Goal: Task Accomplishment & Management: Manage account settings

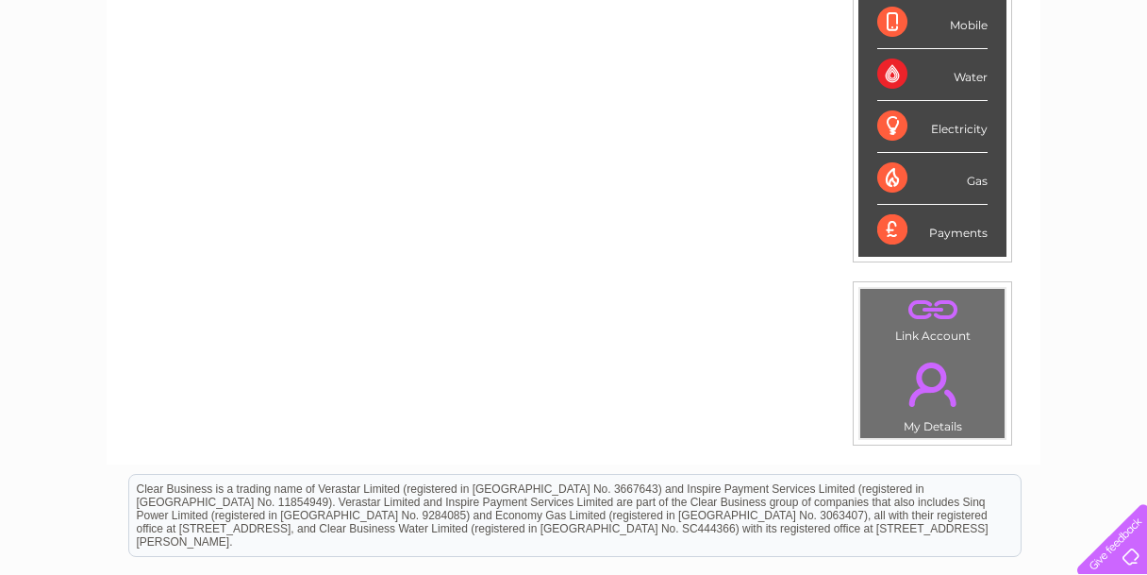
scroll to position [536, 0]
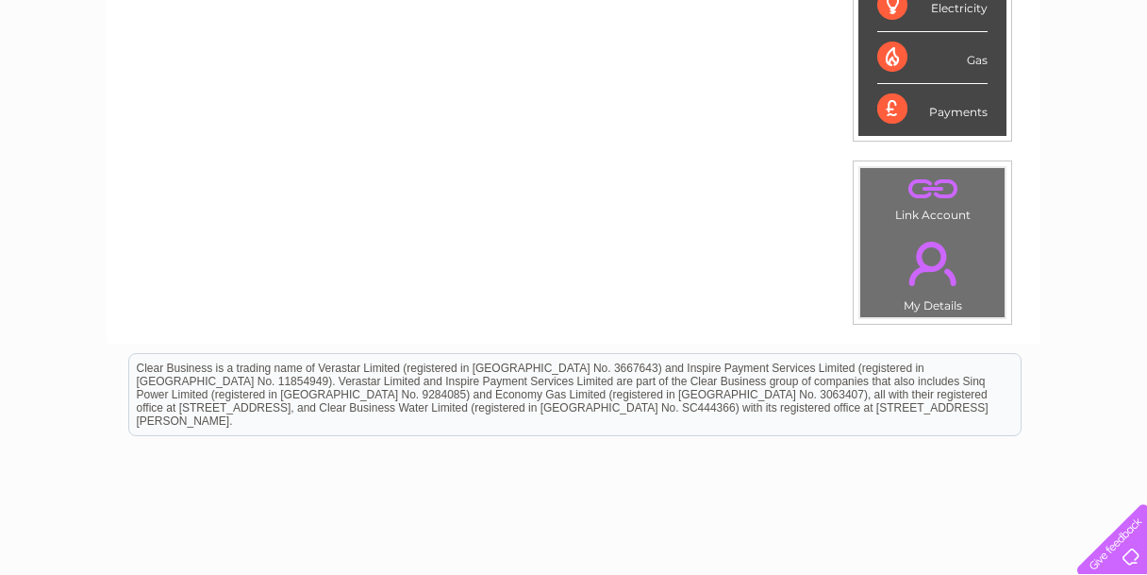
click at [927, 281] on link "." at bounding box center [932, 263] width 135 height 66
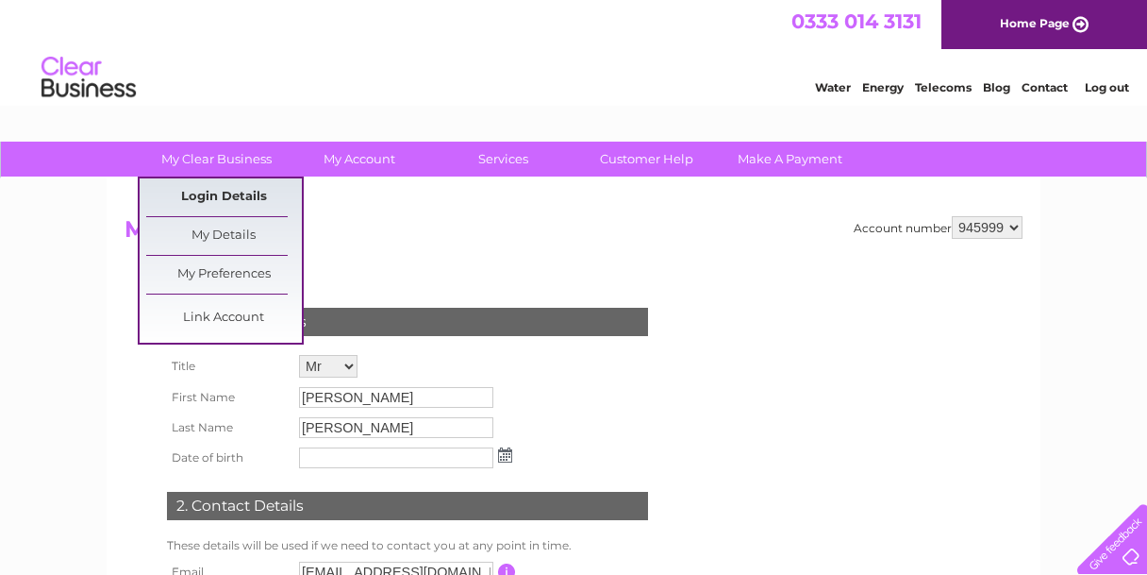
click at [231, 192] on link "Login Details" at bounding box center [224, 197] width 156 height 38
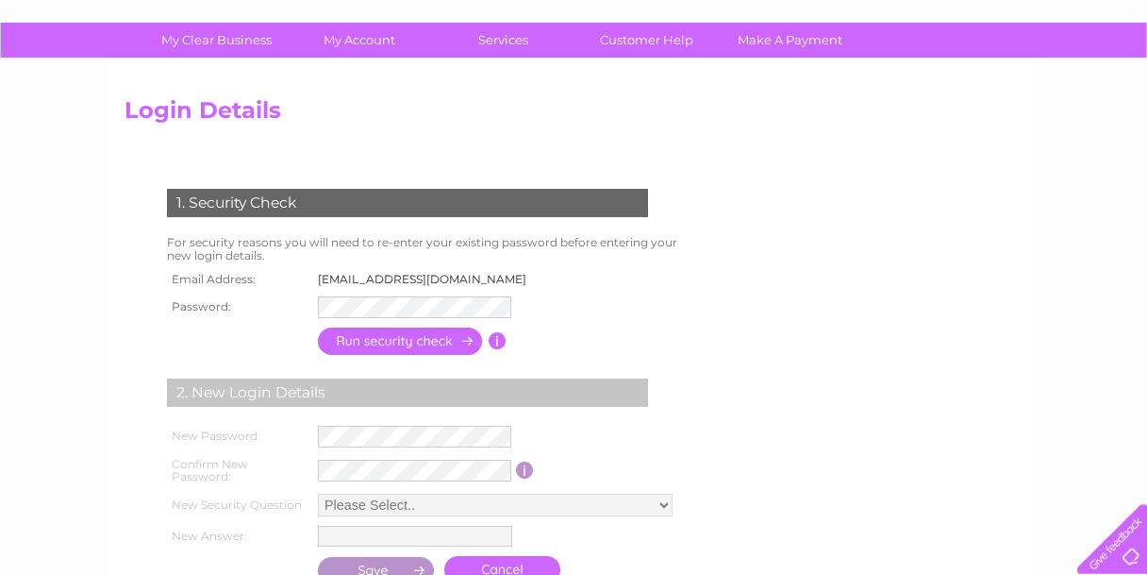
scroll to position [200, 0]
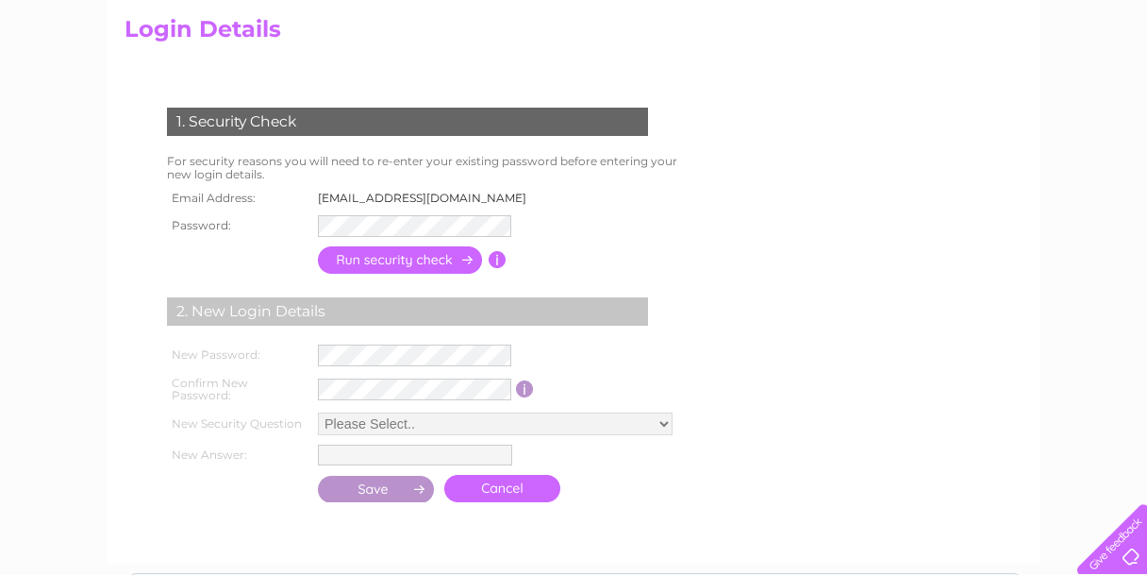
click at [496, 257] on input "button" at bounding box center [498, 259] width 18 height 17
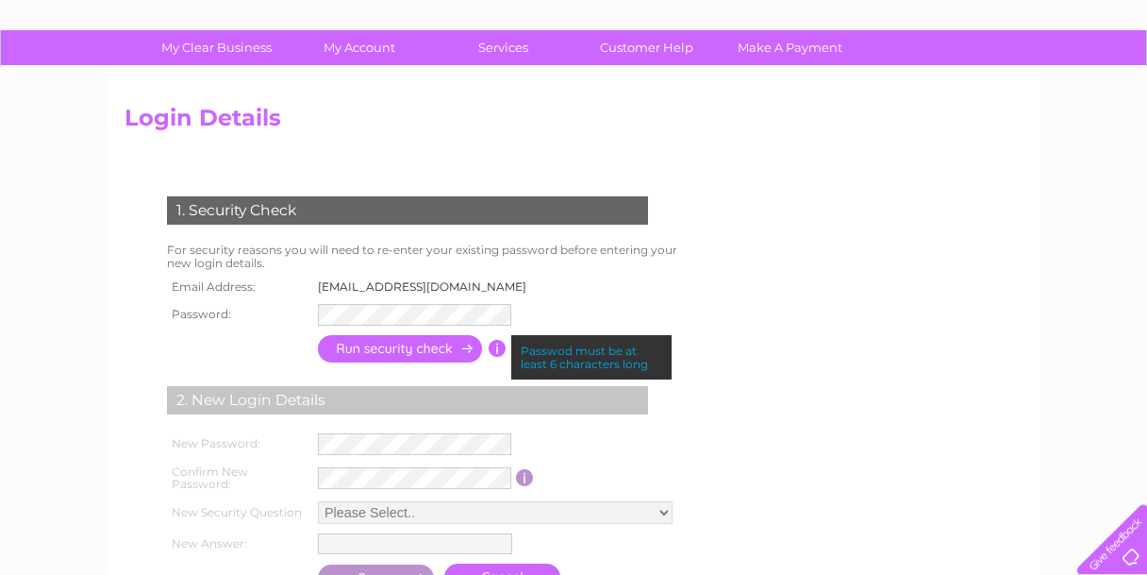
scroll to position [0, 0]
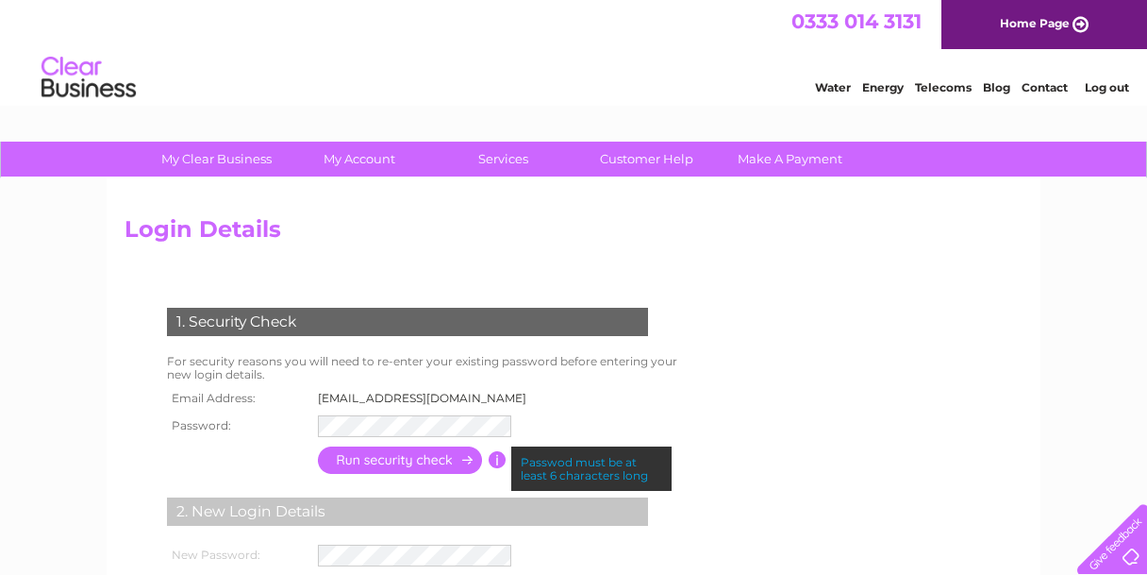
click at [387, 462] on input "button" at bounding box center [401, 459] width 166 height 27
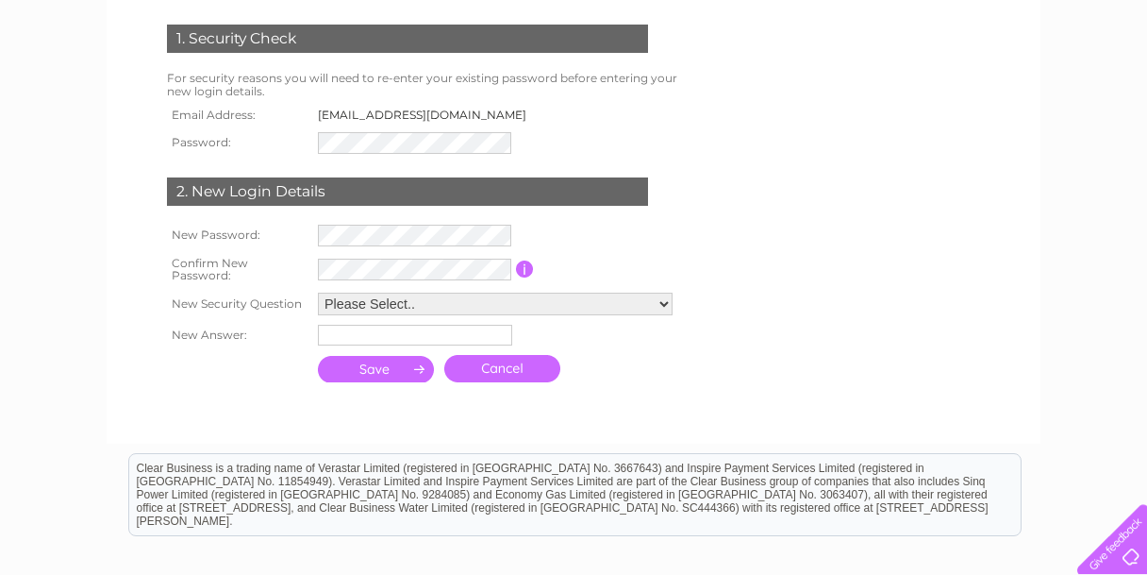
scroll to position [301, 0]
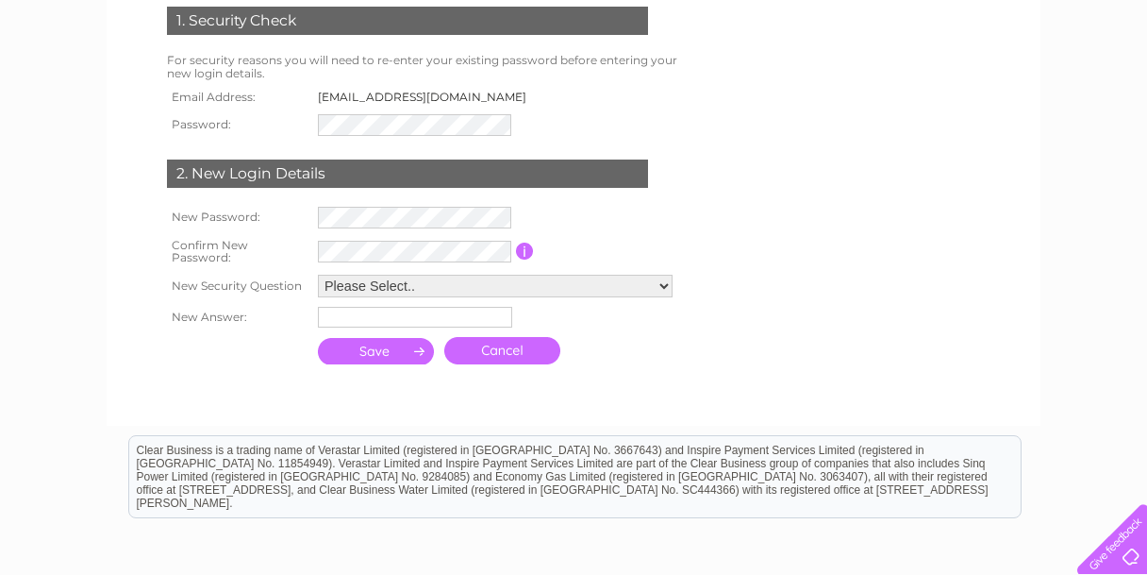
click at [318, 275] on select "Please Select.. In what town or city was your first job? In what town or city d…" at bounding box center [495, 286] width 355 height 23
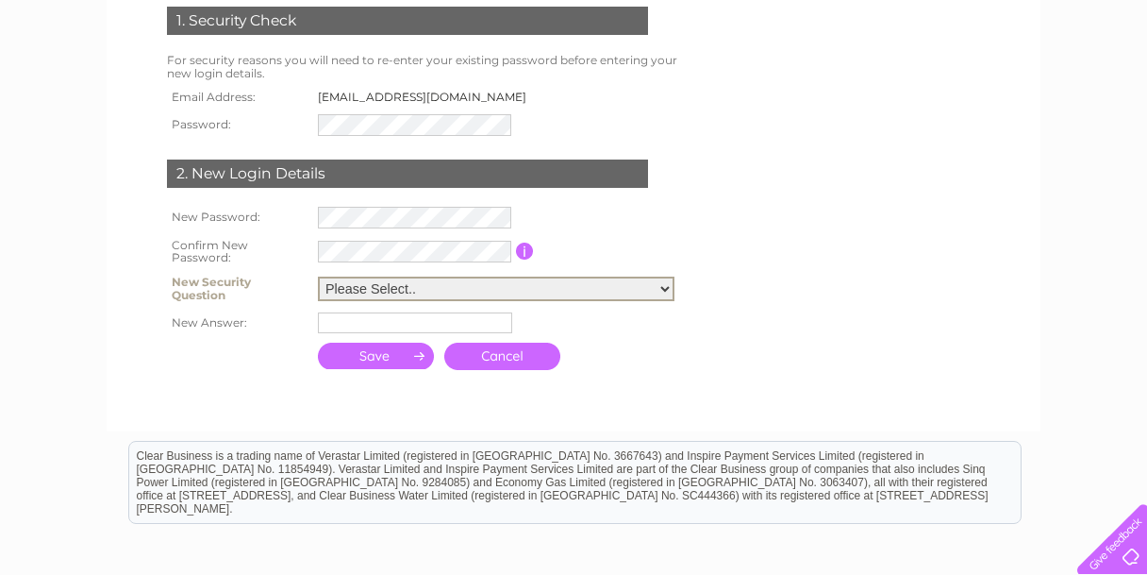
click at [664, 285] on select "Please Select.. In what town or city was your first job? In what town or city d…" at bounding box center [496, 288] width 357 height 25
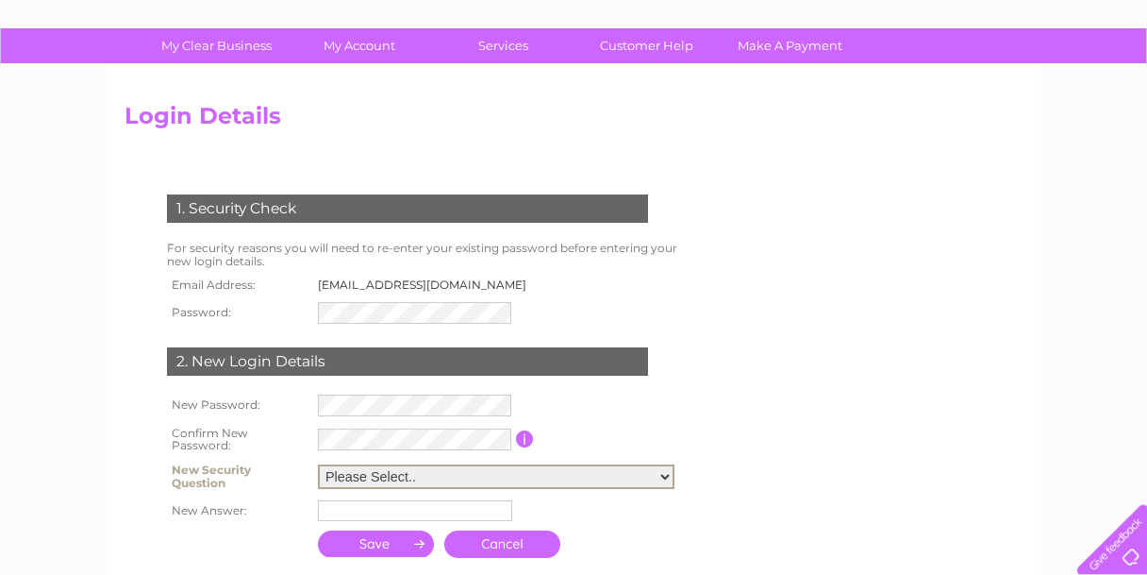
scroll to position [100, 0]
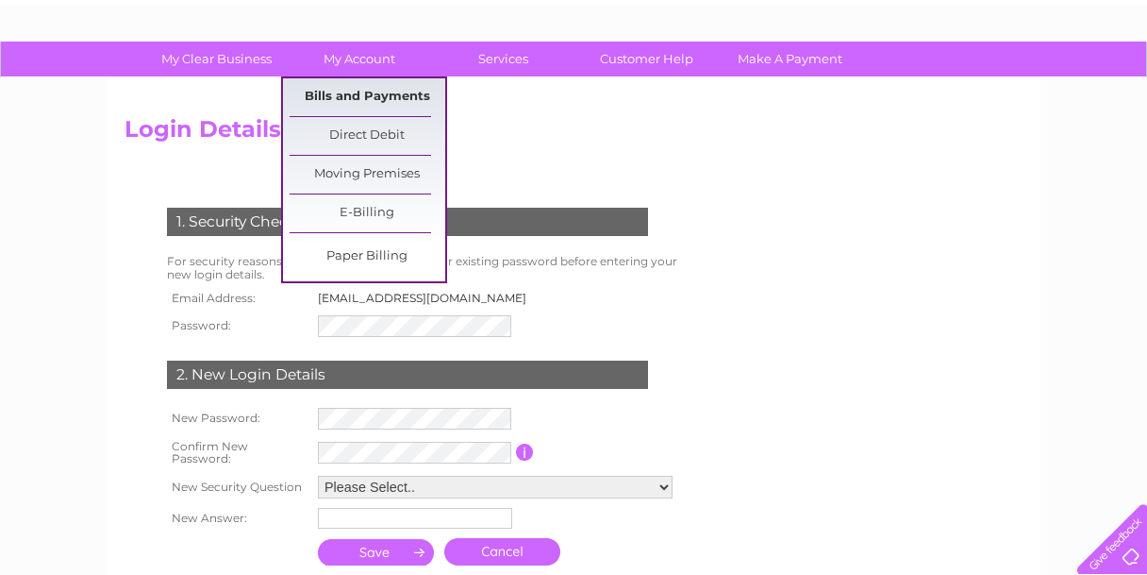
click at [358, 96] on link "Bills and Payments" at bounding box center [368, 97] width 156 height 38
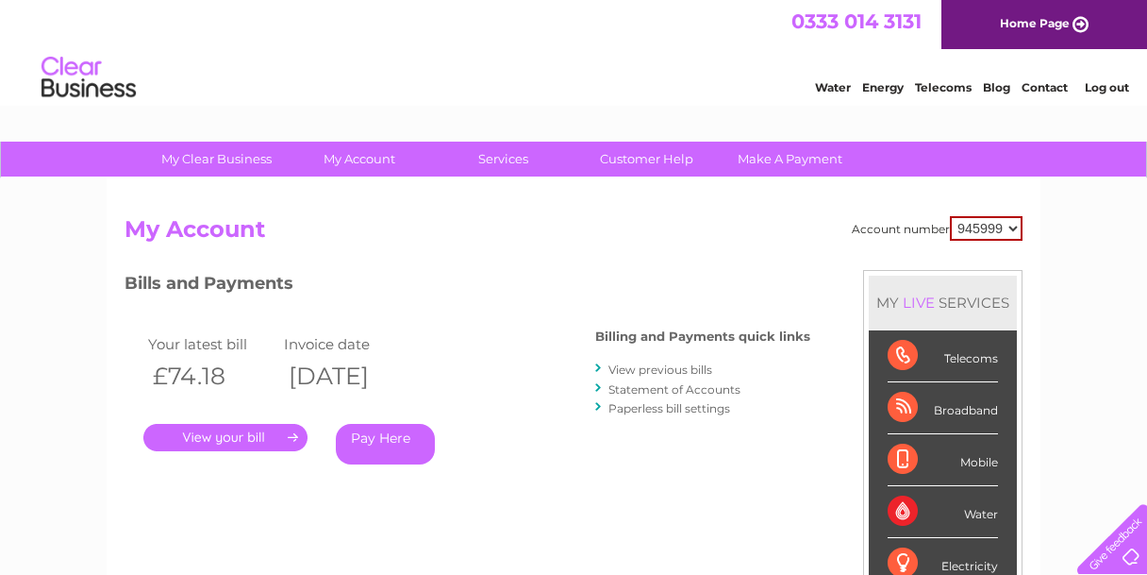
click at [232, 432] on link "." at bounding box center [225, 437] width 164 height 27
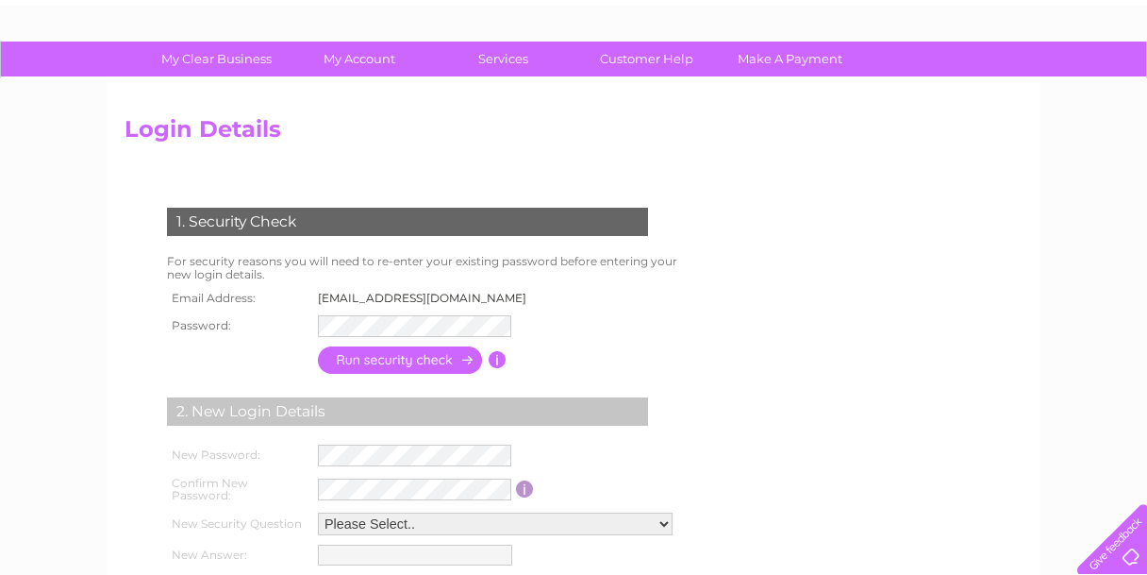
click at [496, 358] on input "button" at bounding box center [498, 359] width 18 height 17
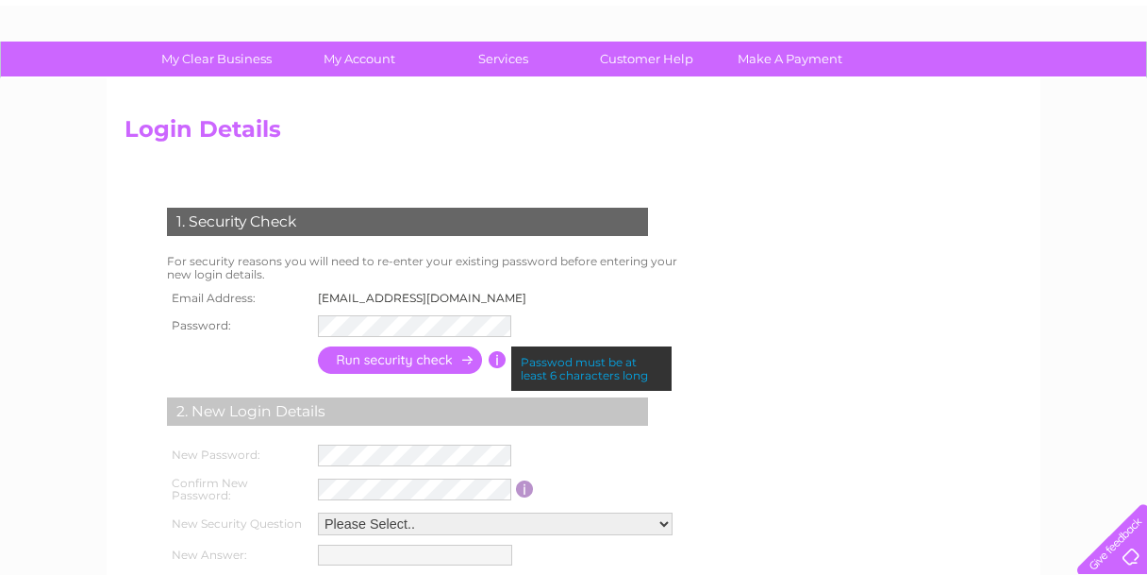
click at [599, 305] on div "1. Security Check For security reasons you will need to re-enter your existing …" at bounding box center [412, 398] width 574 height 418
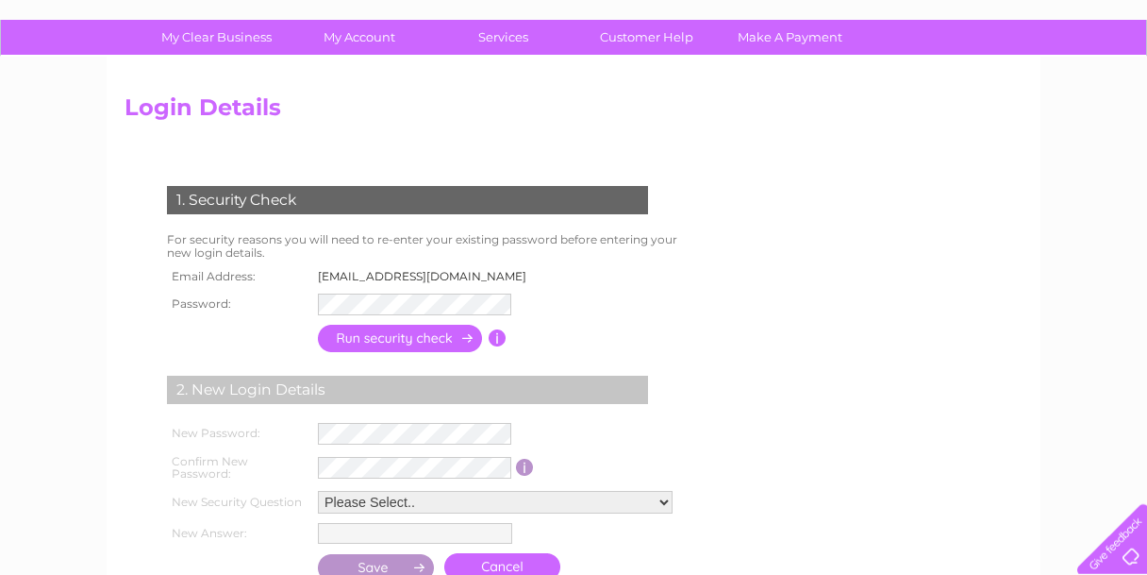
scroll to position [100, 0]
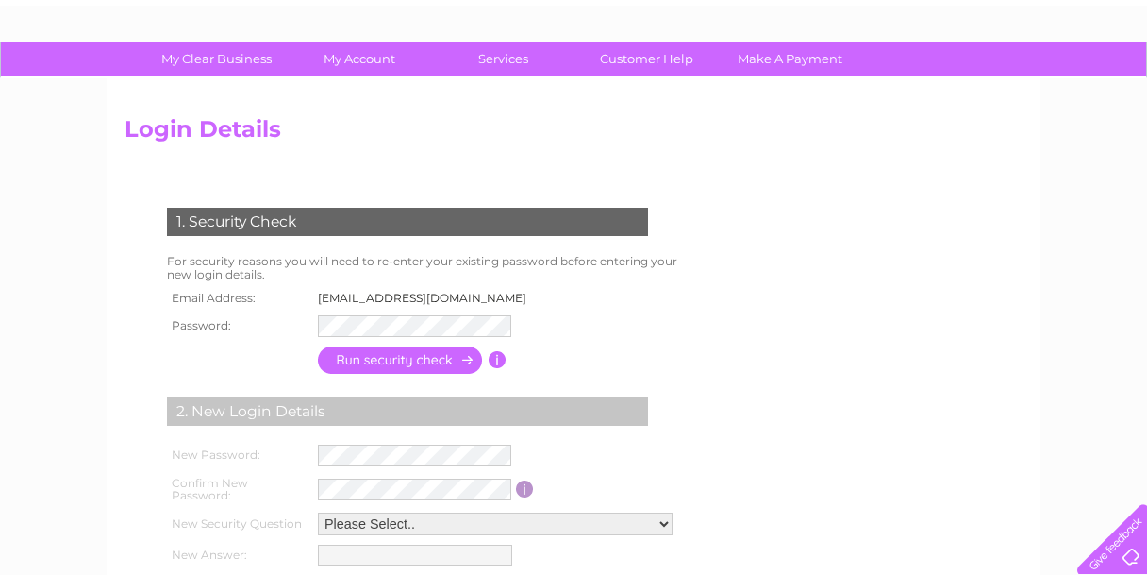
drag, startPoint x: 475, startPoint y: 297, endPoint x: 320, endPoint y: 295, distance: 154.8
click at [320, 295] on td "[EMAIL_ADDRESS][DOMAIN_NAME]" at bounding box center [427, 298] width 229 height 25
copy td "[EMAIL_ADDRESS][DOMAIN_NAME]"
click at [524, 317] on td at bounding box center [427, 325] width 229 height 31
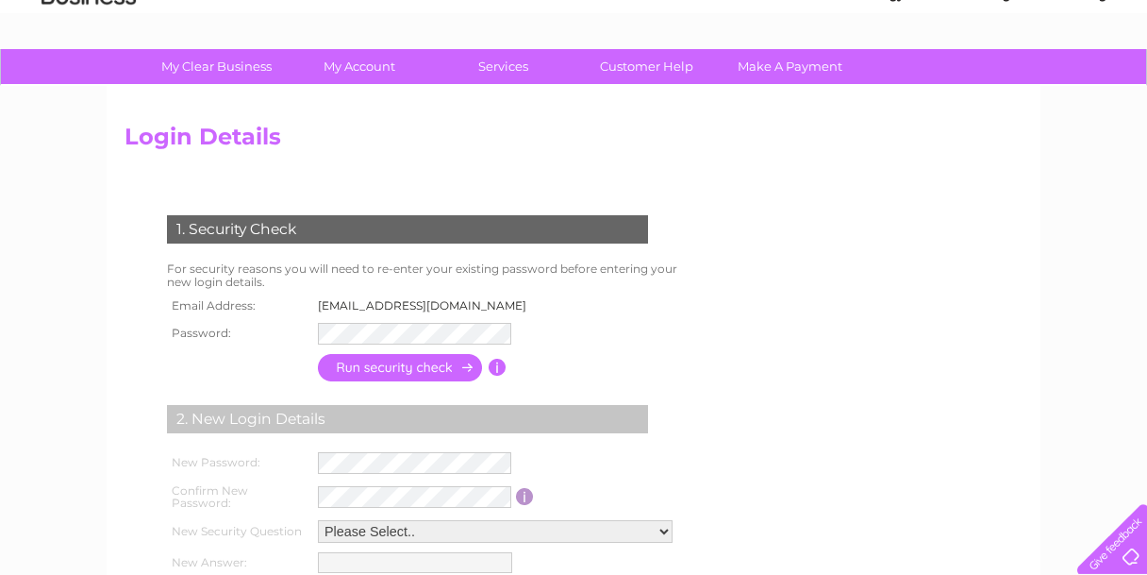
scroll to position [0, 0]
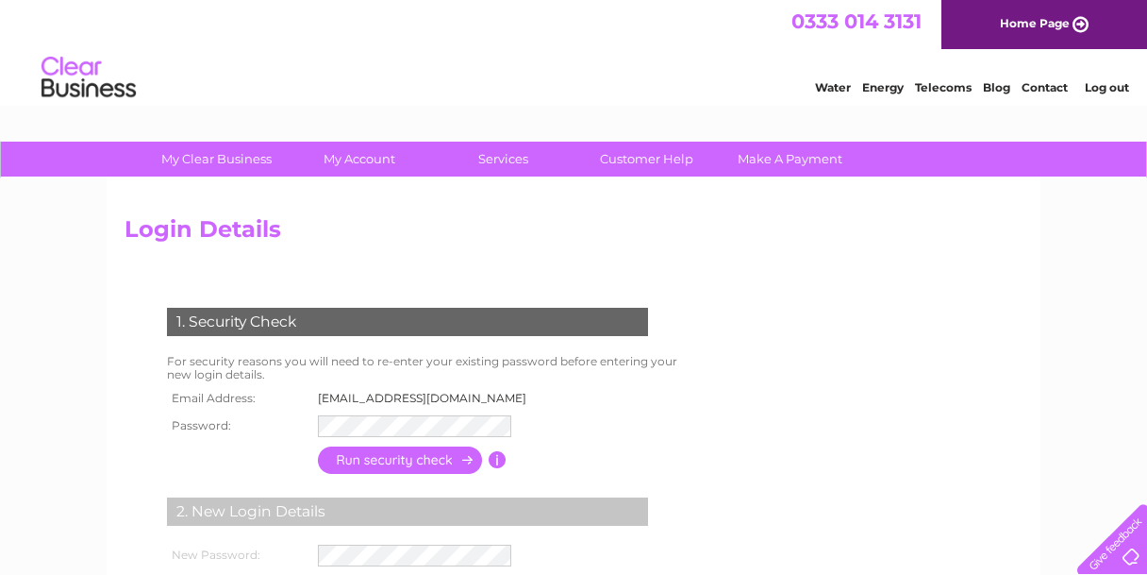
click at [415, 465] on input "button" at bounding box center [401, 459] width 166 height 27
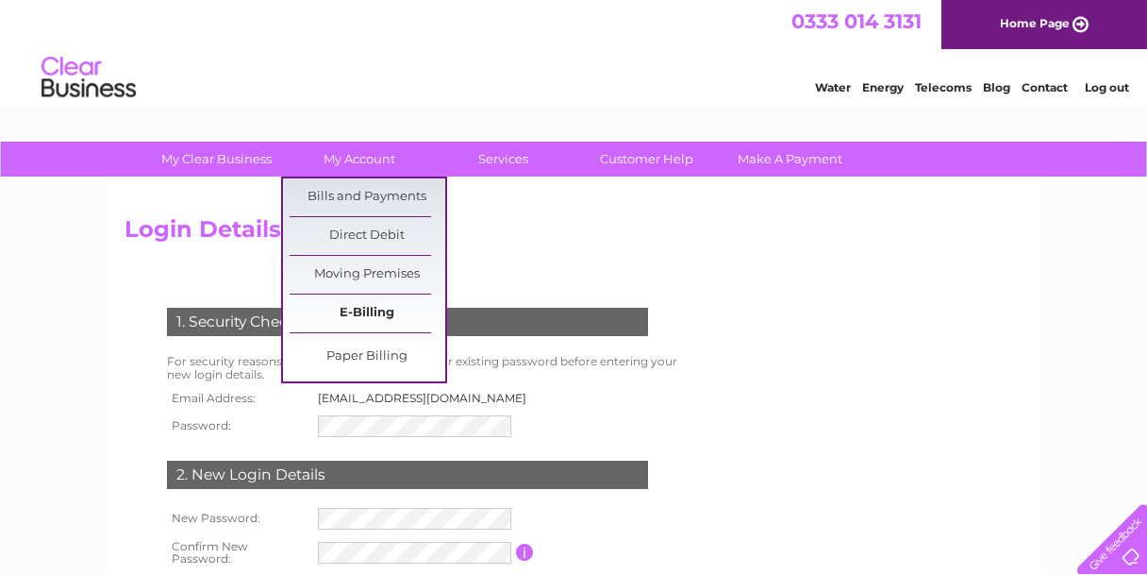
click at [376, 309] on link "E-Billing" at bounding box center [368, 313] width 156 height 38
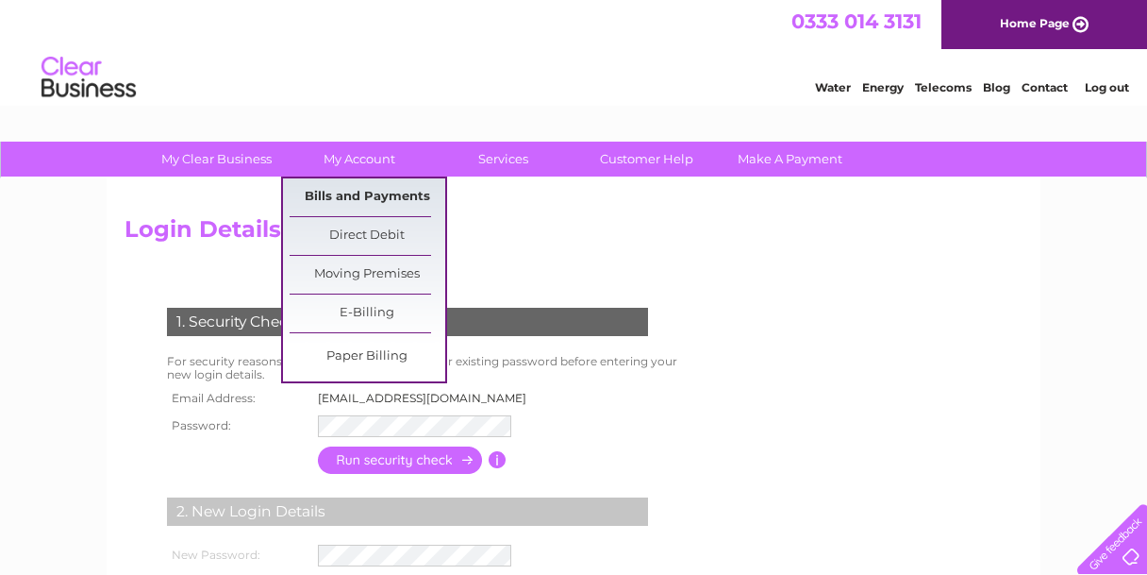
click at [371, 194] on link "Bills and Payments" at bounding box center [368, 197] width 156 height 38
